Goal: Task Accomplishment & Management: Manage account settings

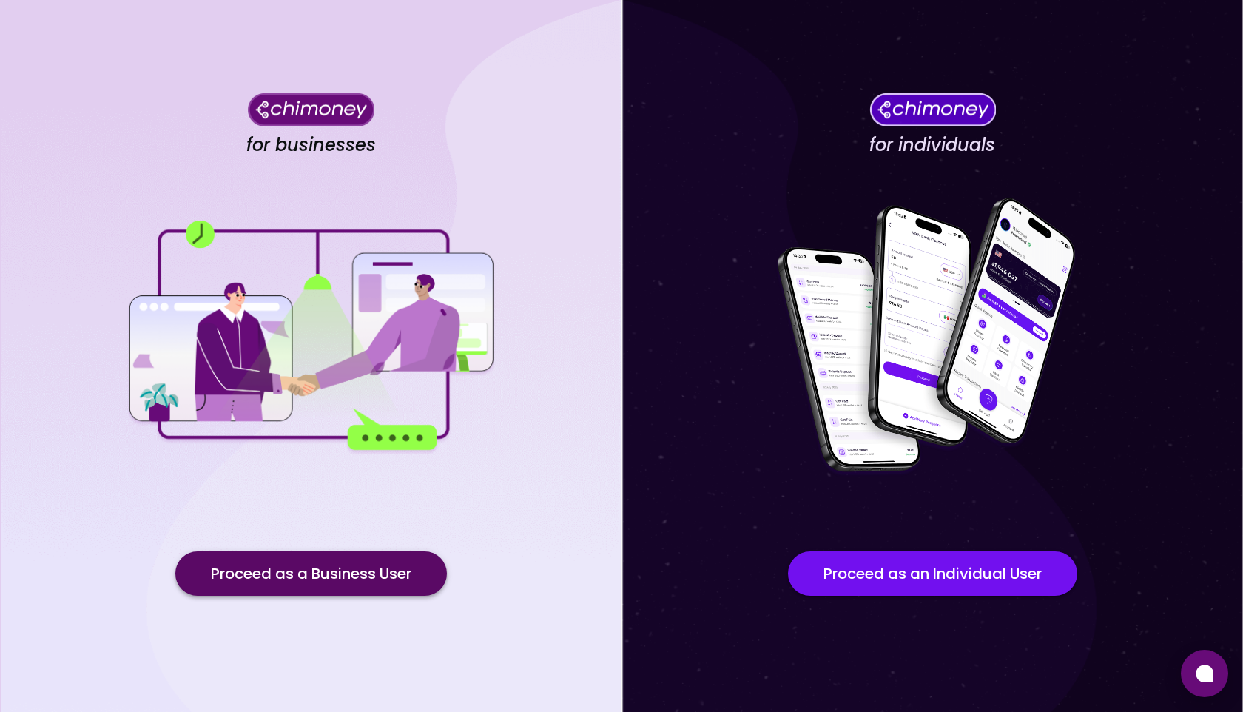
click at [301, 568] on button "Proceed as a Business User" at bounding box center [311, 573] width 272 height 44
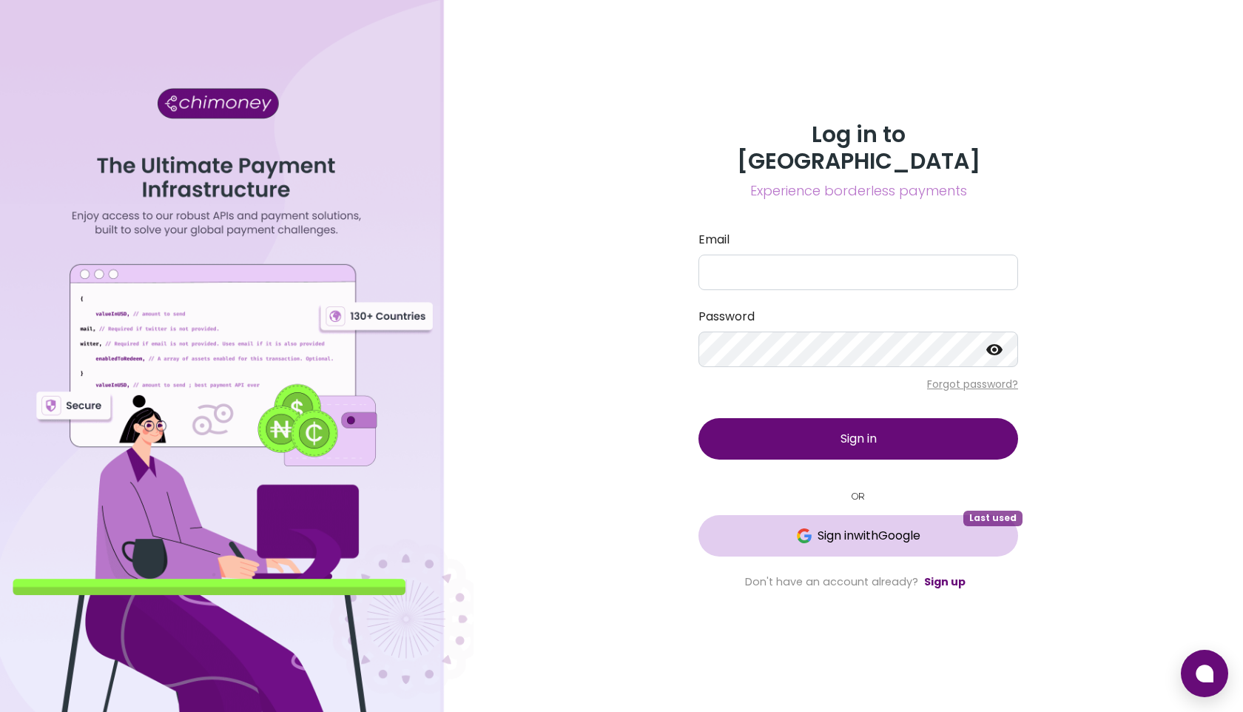
click at [824, 527] on span "Sign in with Google" at bounding box center [869, 536] width 103 height 18
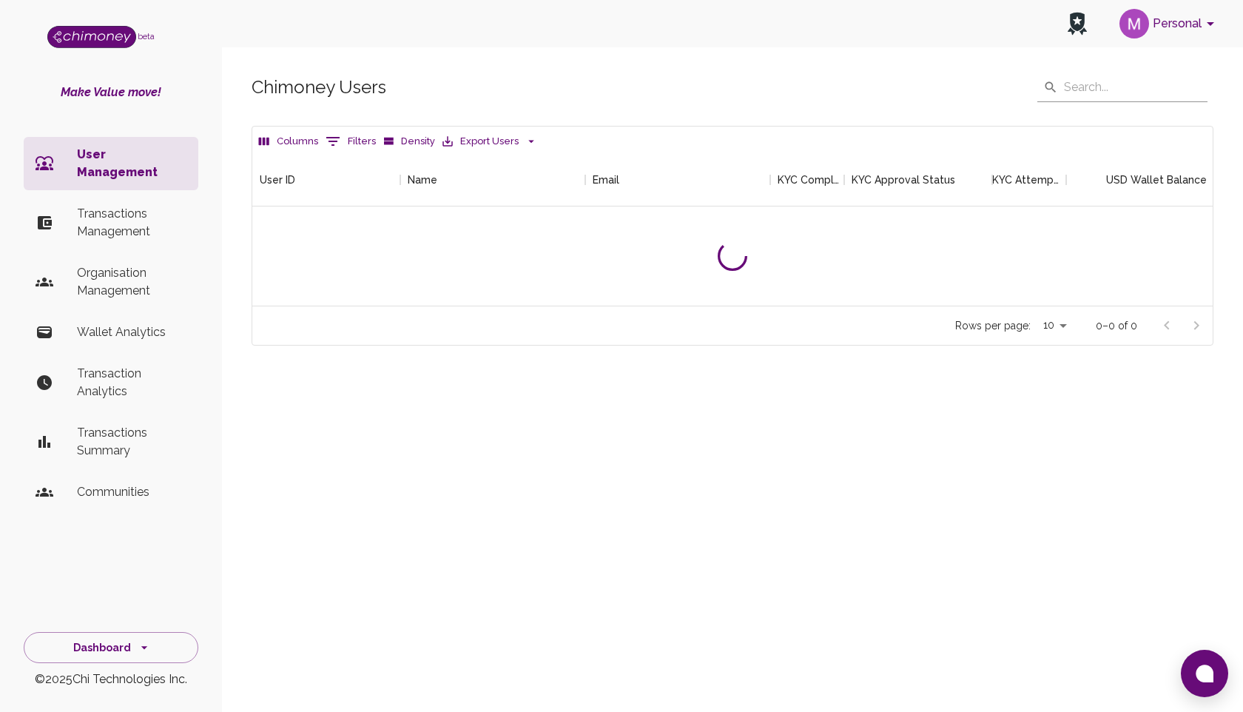
scroll to position [152, 960]
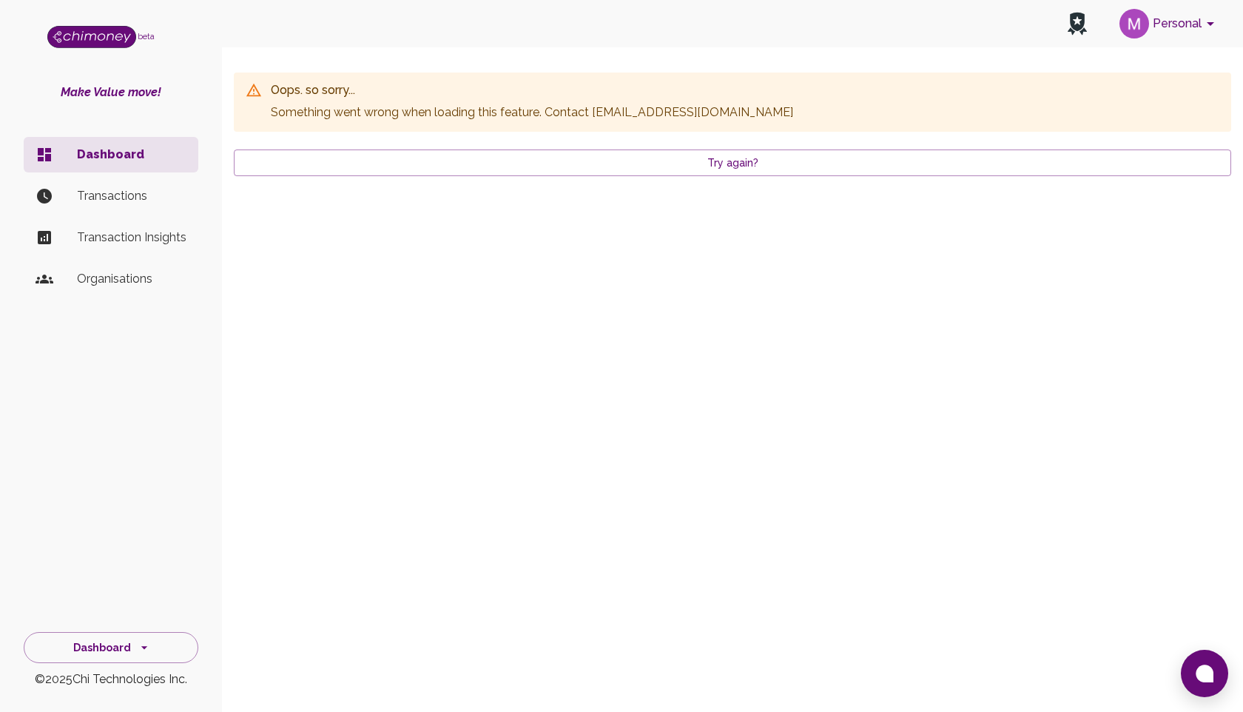
click at [1152, 27] on button "Personal" at bounding box center [1170, 23] width 112 height 38
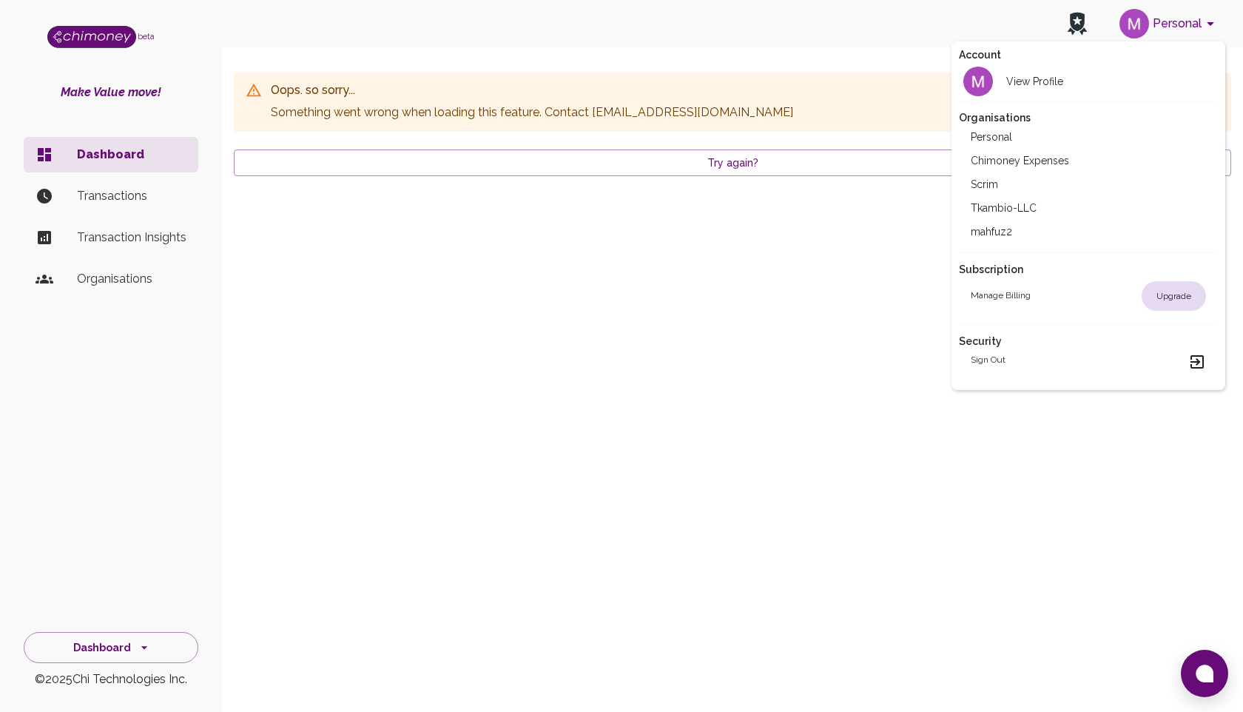
click at [818, 222] on div at bounding box center [621, 356] width 1243 height 712
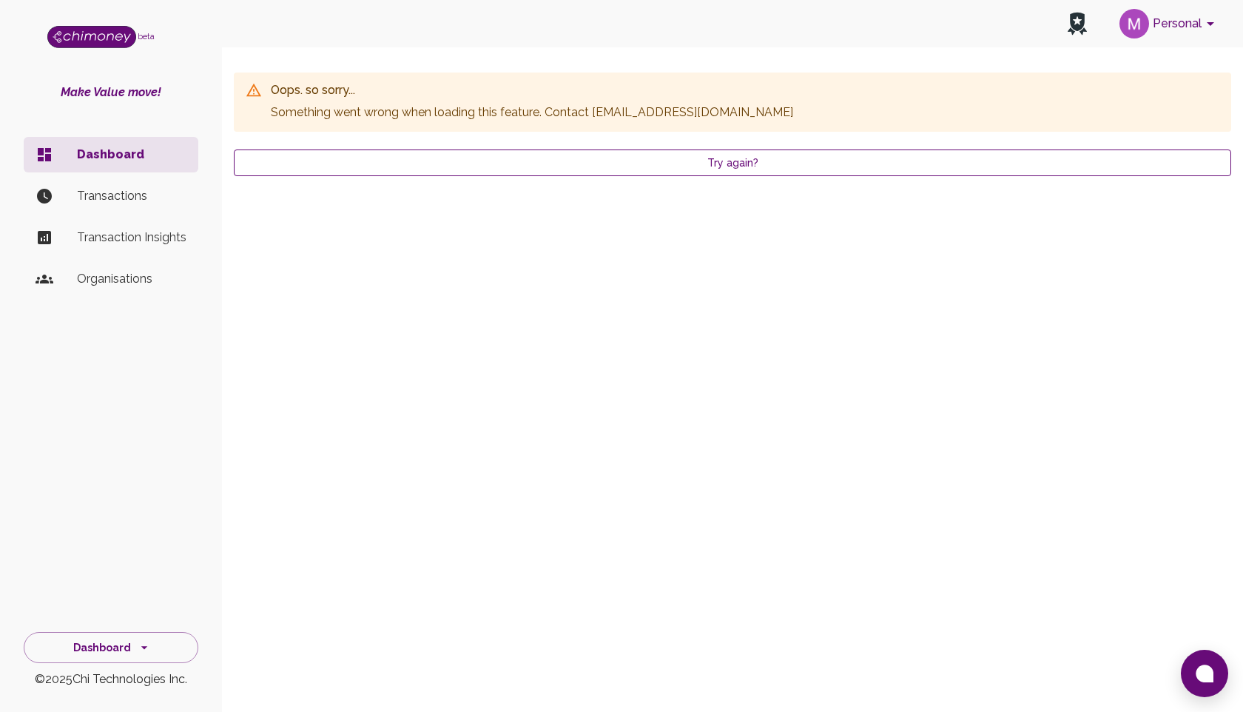
click at [775, 166] on button "Try again?" at bounding box center [732, 162] width 997 height 27
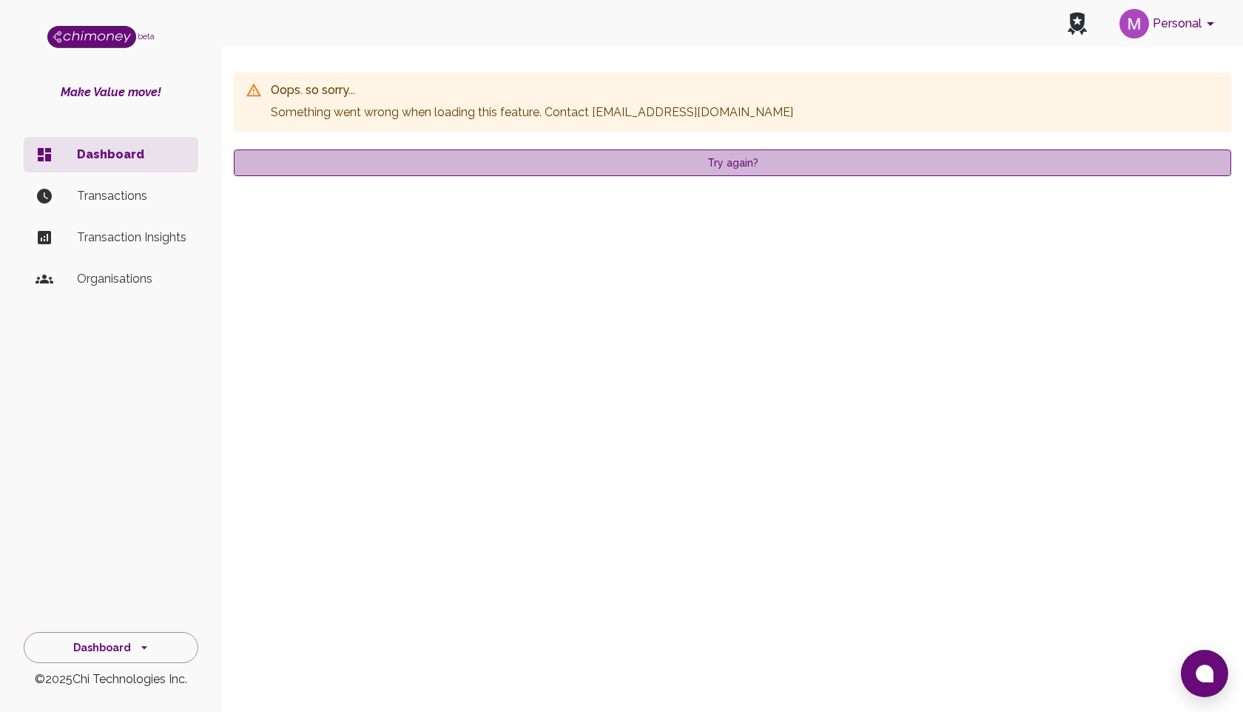
click at [670, 156] on button "Try again?" at bounding box center [732, 162] width 997 height 27
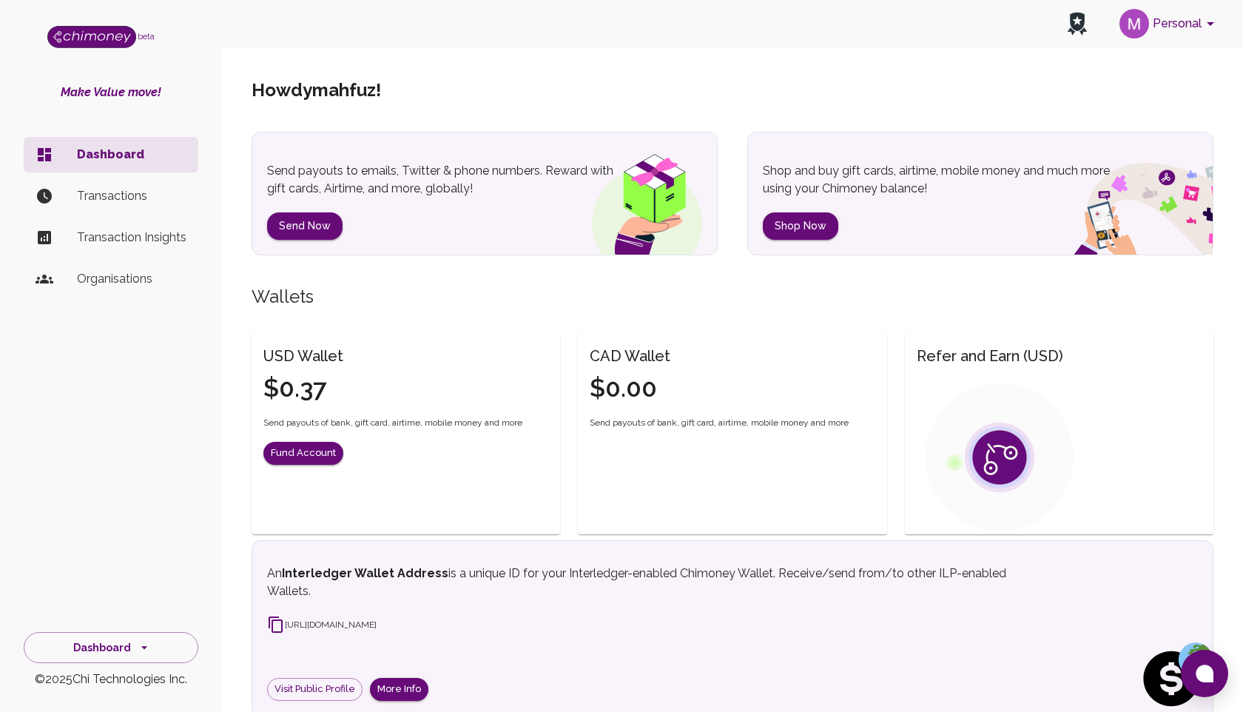
click at [118, 191] on p "Transactions" at bounding box center [132, 196] width 110 height 18
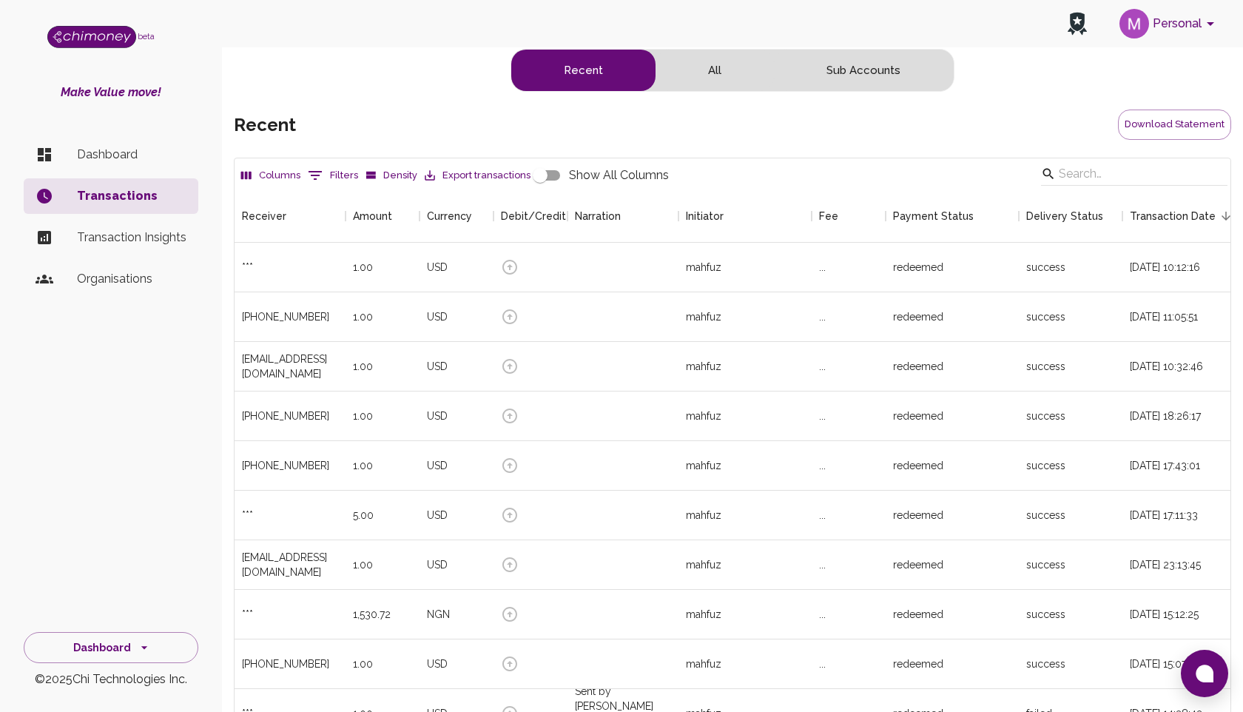
scroll to position [549, 996]
click at [121, 155] on p "Dashboard" at bounding box center [132, 155] width 110 height 18
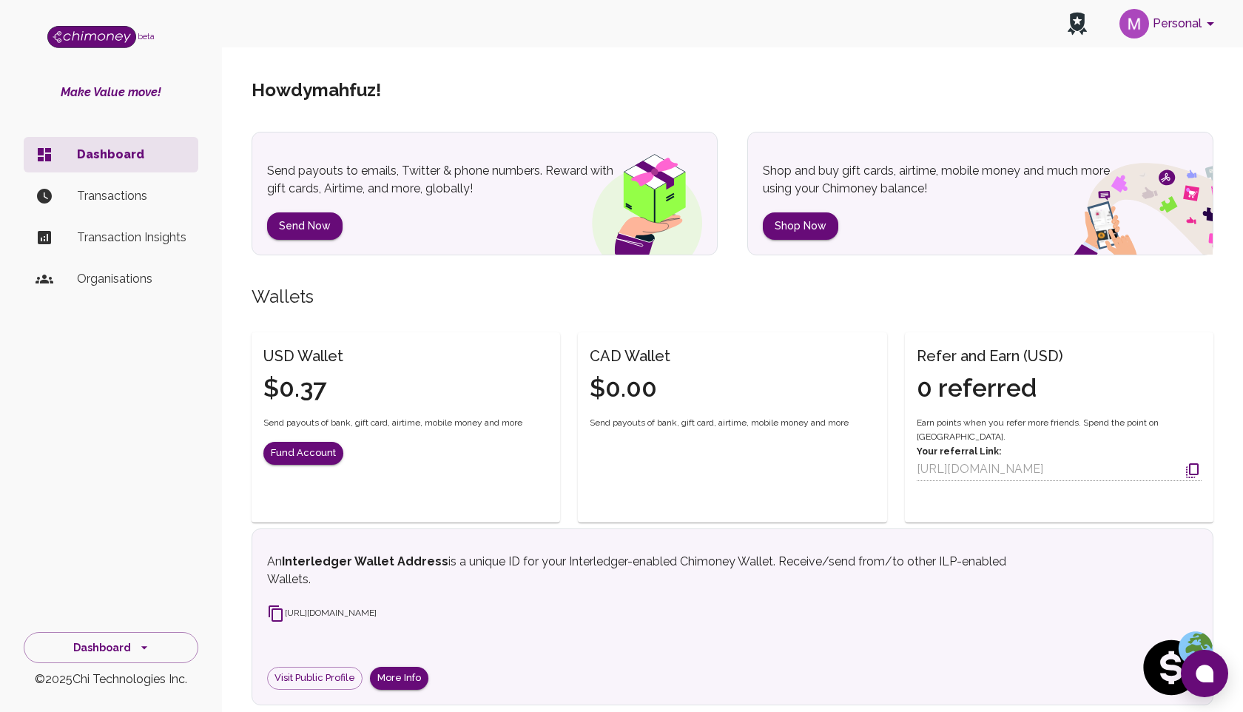
click at [134, 231] on p "Transaction Insights" at bounding box center [132, 238] width 110 height 18
